Goal: Transaction & Acquisition: Purchase product/service

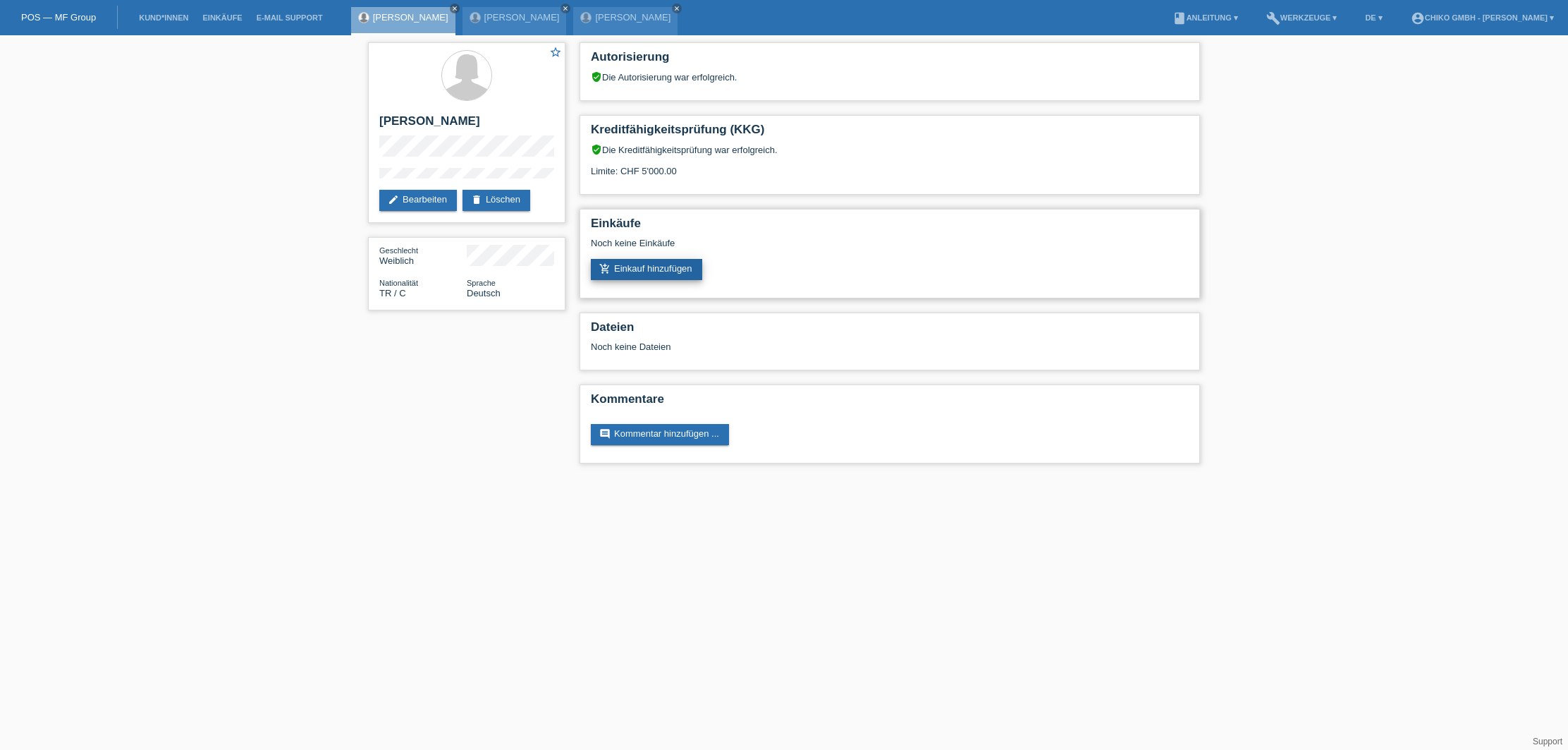
click at [644, 266] on link "add_shopping_cart Einkauf hinzufügen" at bounding box center [646, 269] width 111 height 21
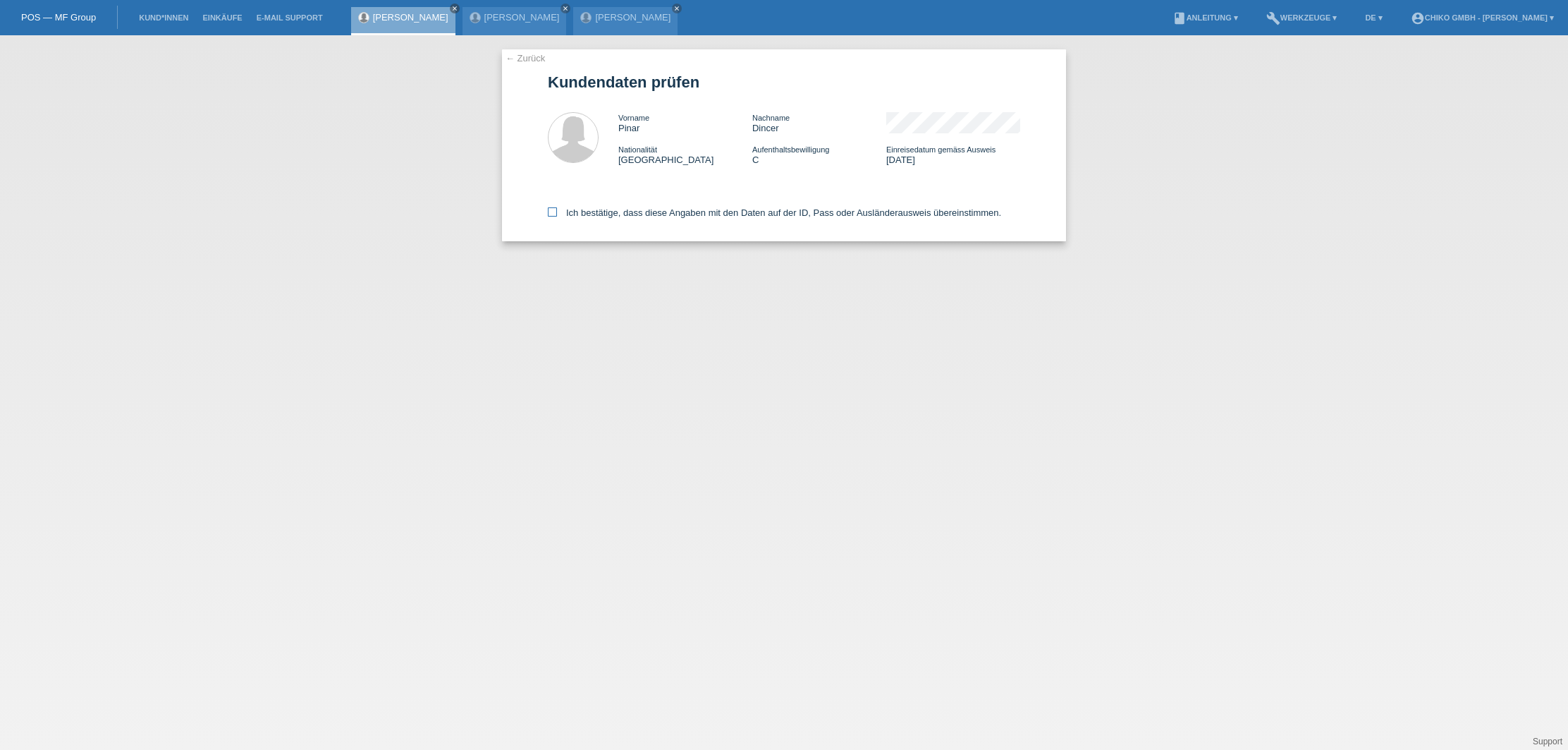
click at [557, 210] on label "Ich bestätige, dass diese Angaben mit den Daten auf der ID, Pass oder Ausländer…" at bounding box center [774, 212] width 454 height 11
click at [557, 210] on input "Ich bestätige, dass diese Angaben mit den Daten auf der ID, Pass oder Ausländer…" at bounding box center [551, 211] width 9 height 9
checkbox input "true"
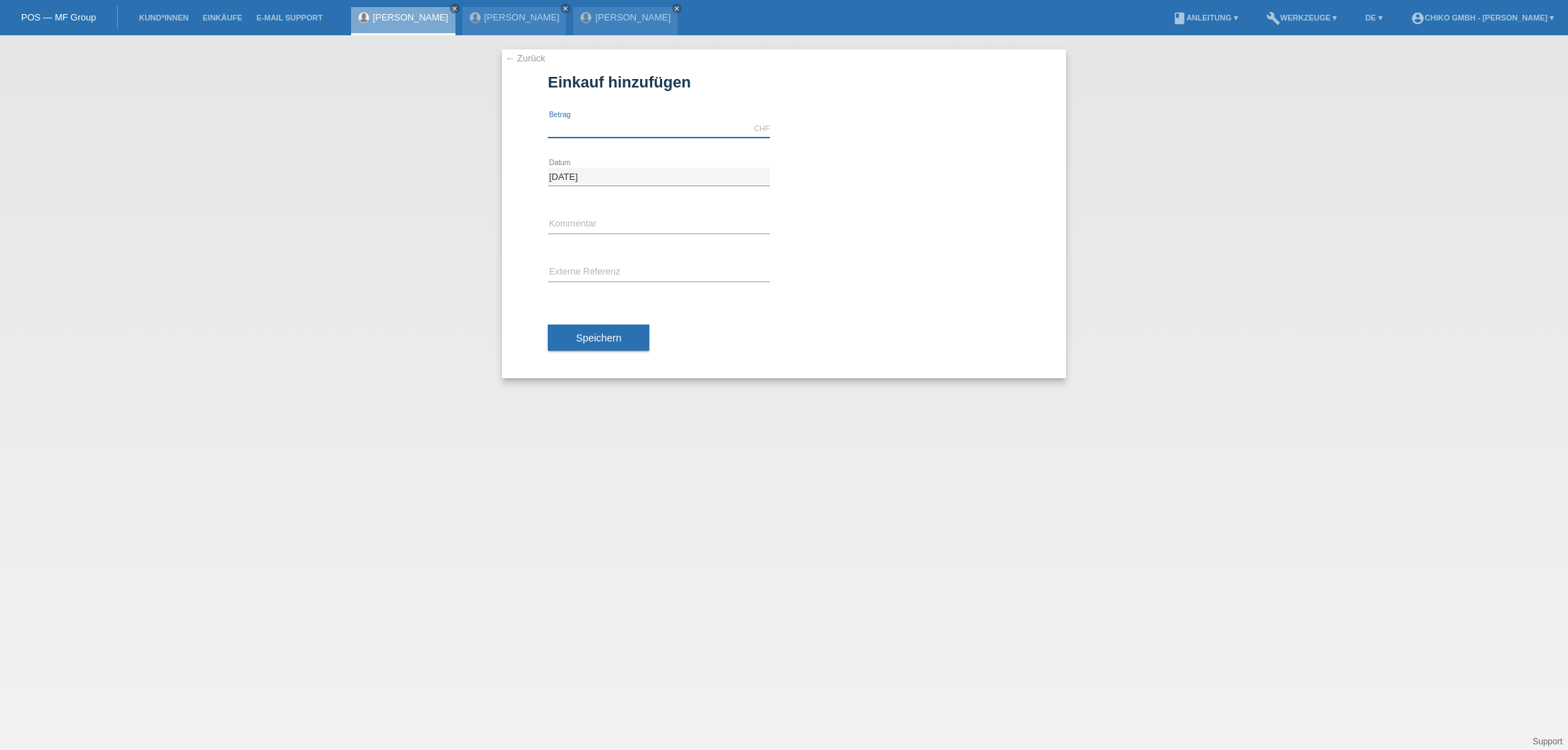
click at [636, 127] on input "text" at bounding box center [659, 129] width 222 height 17
type input "1999.00"
click at [902, 274] on div "error Externe Referenz" at bounding box center [784, 273] width 472 height 48
click at [596, 344] on span "Speichern" at bounding box center [598, 338] width 45 height 12
click at [617, 342] on span "Speichern" at bounding box center [598, 338] width 45 height 12
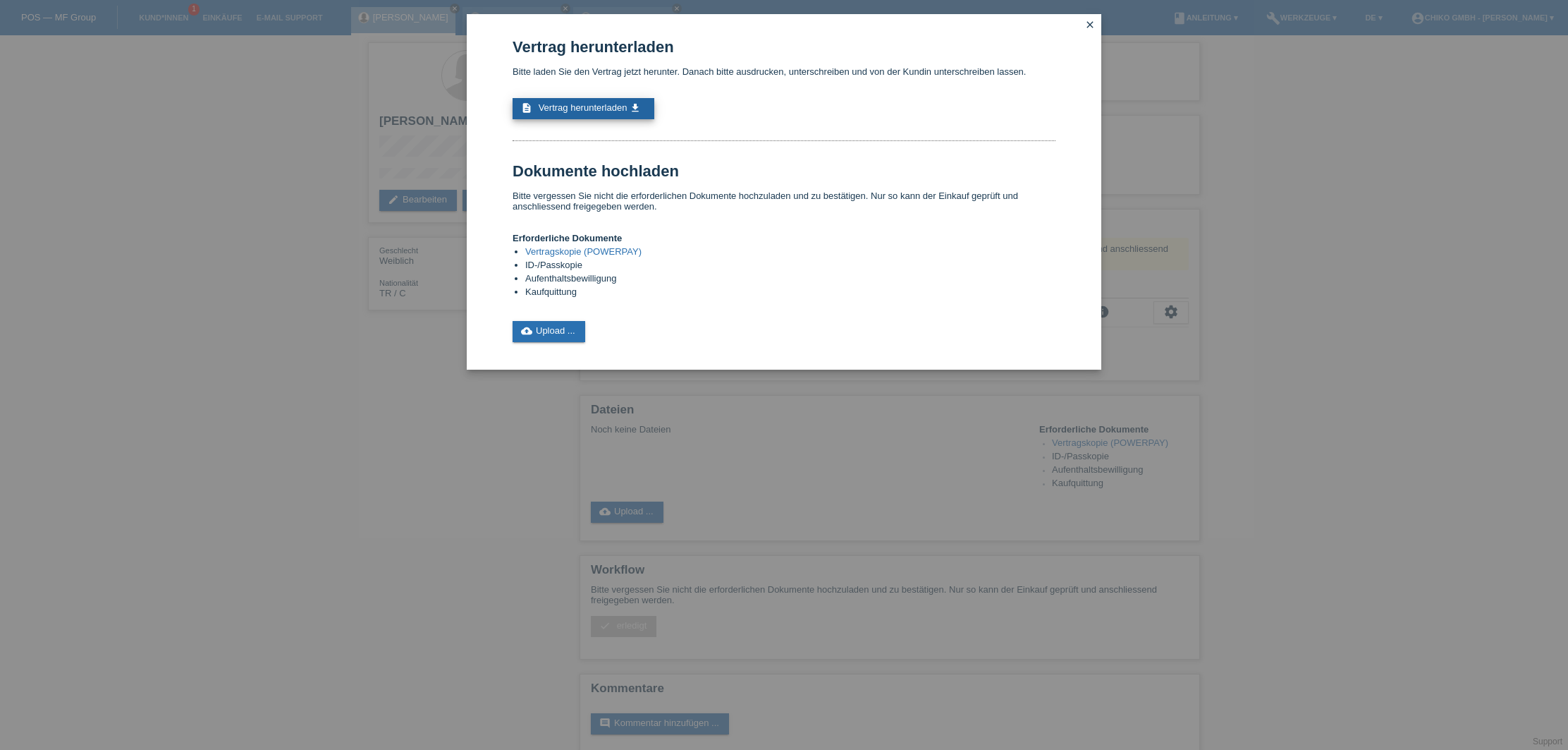
click at [592, 105] on span "Vertrag herunterladen" at bounding box center [583, 107] width 89 height 11
drag, startPoint x: 426, startPoint y: 458, endPoint x: 621, endPoint y: 557, distance: 218.7
click at [430, 459] on div "Vertrag herunterladen Bitte laden Sie den Vertrag jetzt herunter. Danach bitte …" at bounding box center [784, 375] width 1568 height 750
click at [1088, 25] on icon "close" at bounding box center [1090, 25] width 12 height 12
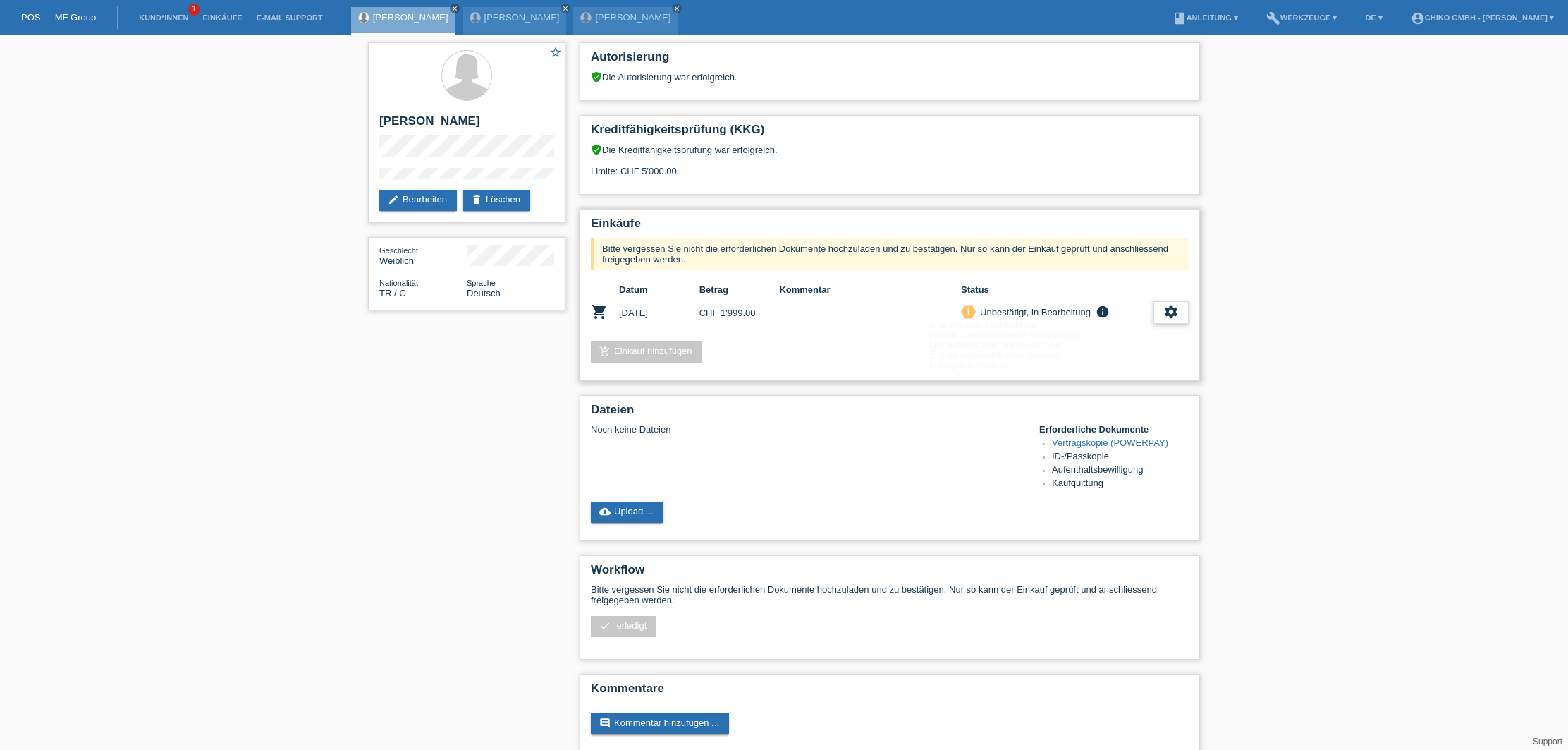
click at [1169, 312] on icon "settings" at bounding box center [1170, 312] width 15 height 15
click at [1090, 402] on span "[PERSON_NAME] ist vom Kauf zurückgetreten..." at bounding box center [1128, 398] width 204 height 16
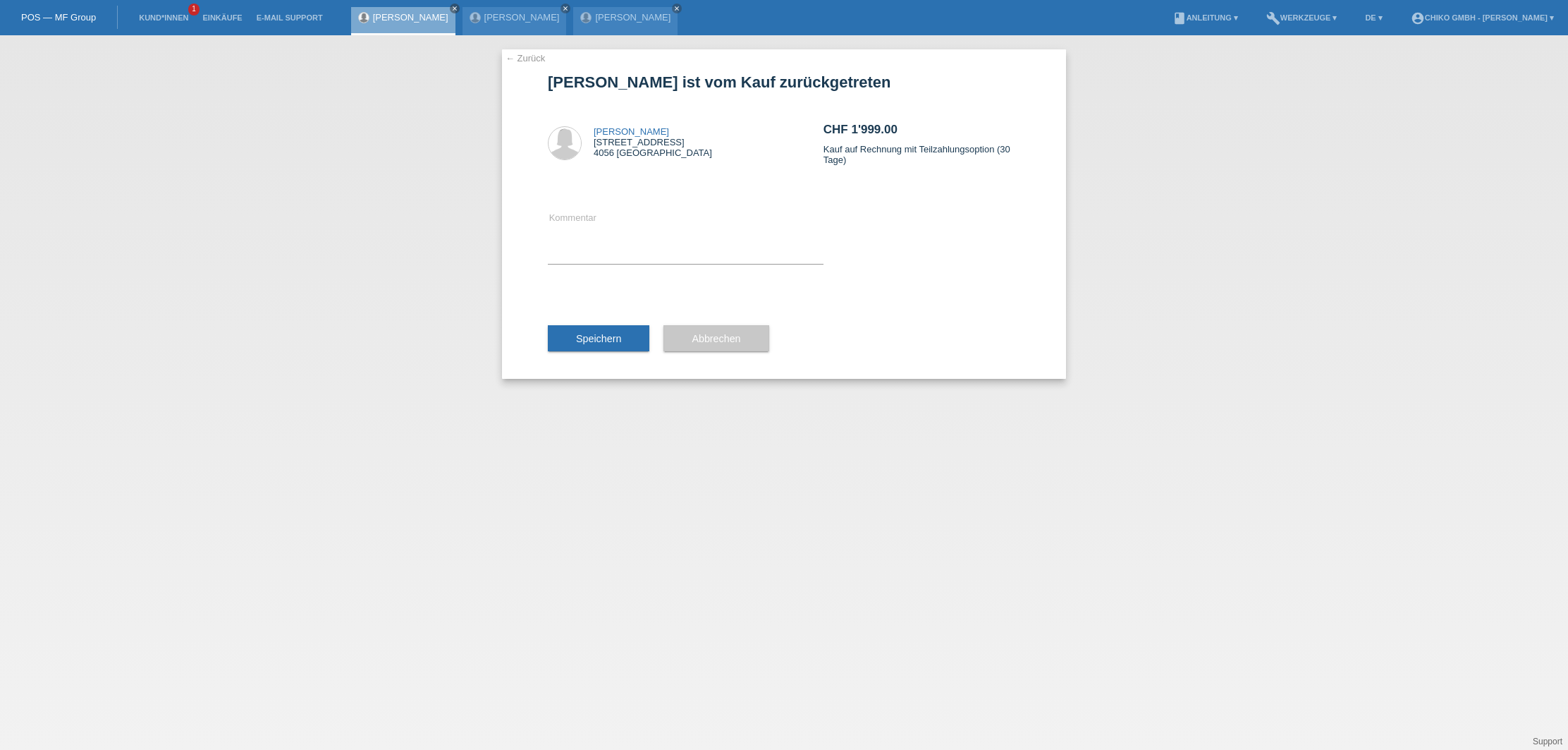
drag, startPoint x: 607, startPoint y: 338, endPoint x: 656, endPoint y: 335, distance: 49.1
click at [608, 337] on span "Speichern" at bounding box center [598, 339] width 45 height 12
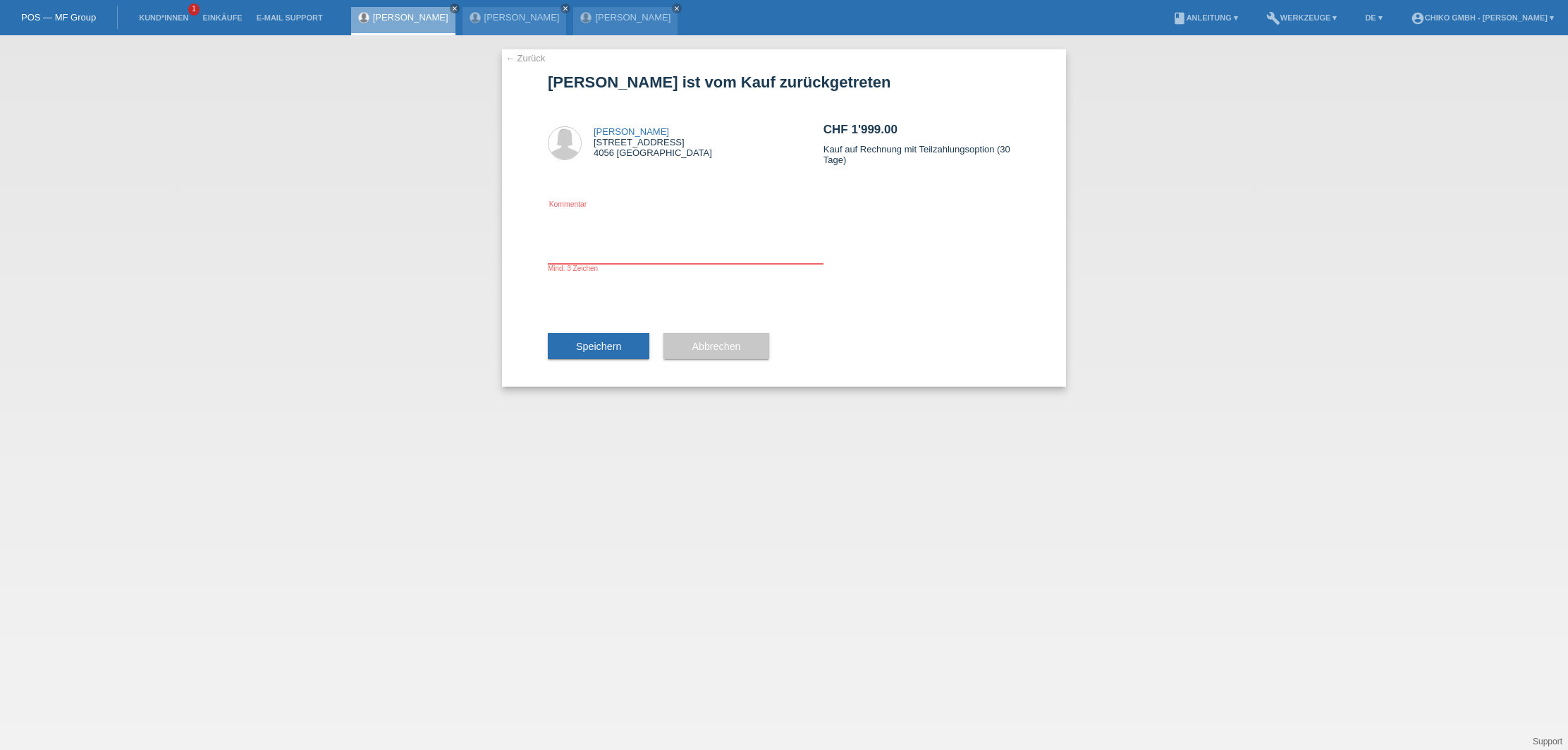
drag, startPoint x: 617, startPoint y: 251, endPoint x: 638, endPoint y: 255, distance: 21.4
click at [617, 251] on textarea at bounding box center [685, 236] width 276 height 54
click at [693, 218] on textarea "Kunde will eine Anzahlung von 500Chf in [GEOGRAPHIC_DATA] machen" at bounding box center [685, 236] width 276 height 54
type textarea "Kunde will eine Anzahlung von 500 Chf in Bar machen"
click at [614, 342] on span "Speichern" at bounding box center [598, 346] width 45 height 12
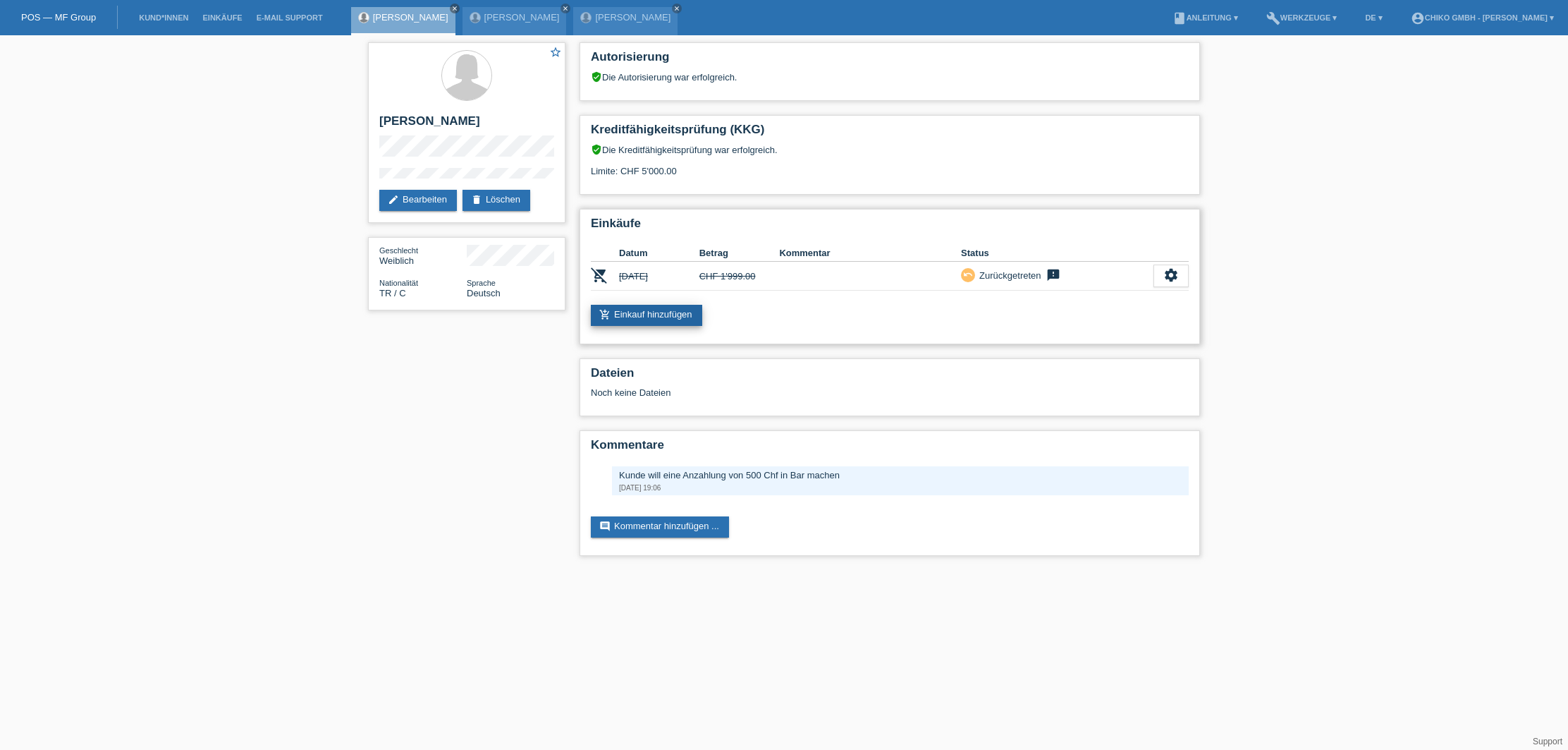
click at [645, 318] on link "add_shopping_cart Einkauf hinzufügen" at bounding box center [646, 315] width 111 height 21
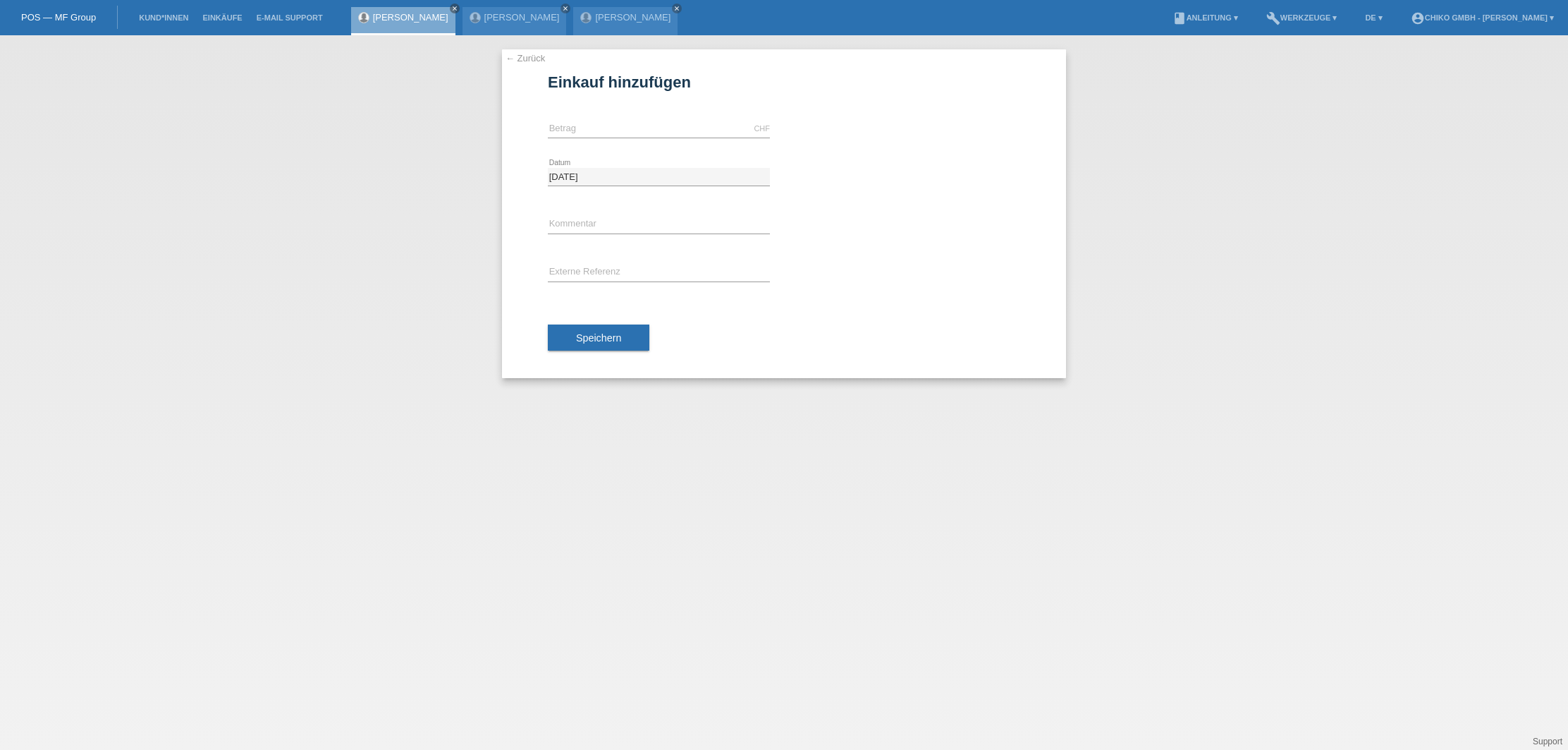
drag, startPoint x: 573, startPoint y: 119, endPoint x: 589, endPoint y: 133, distance: 21.3
click at [575, 120] on div "CHF error Betrag" at bounding box center [659, 130] width 222 height 48
click at [589, 132] on input "text" at bounding box center [659, 129] width 222 height 17
type input "1499.00"
click at [612, 345] on button "Speichern" at bounding box center [598, 338] width 102 height 27
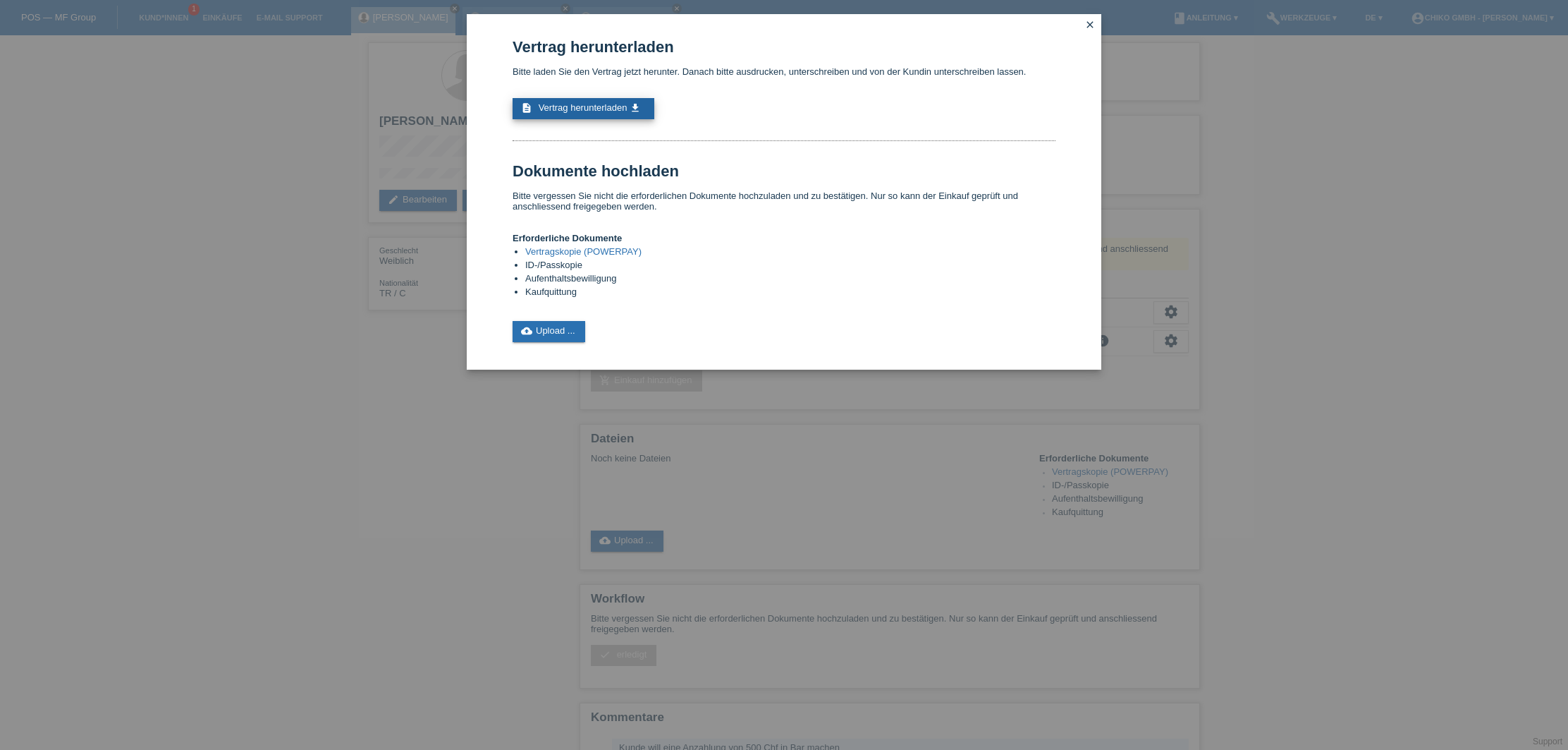
click at [606, 110] on span "Vertrag herunterladen" at bounding box center [583, 107] width 89 height 11
